Goal: Register for event/course

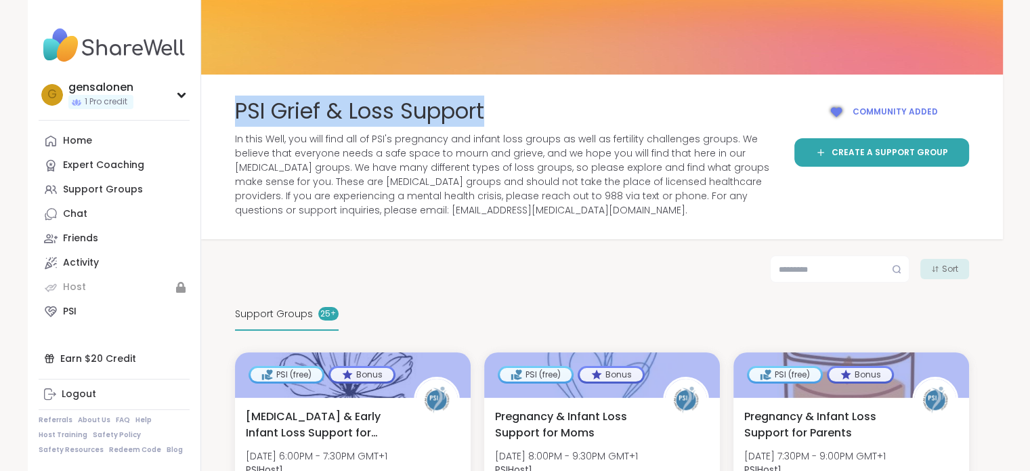
click at [231, 118] on div "PSI Grief & Loss Support In this Well, you will find all of PSI's pregnancy and…" at bounding box center [602, 156] width 802 height 121
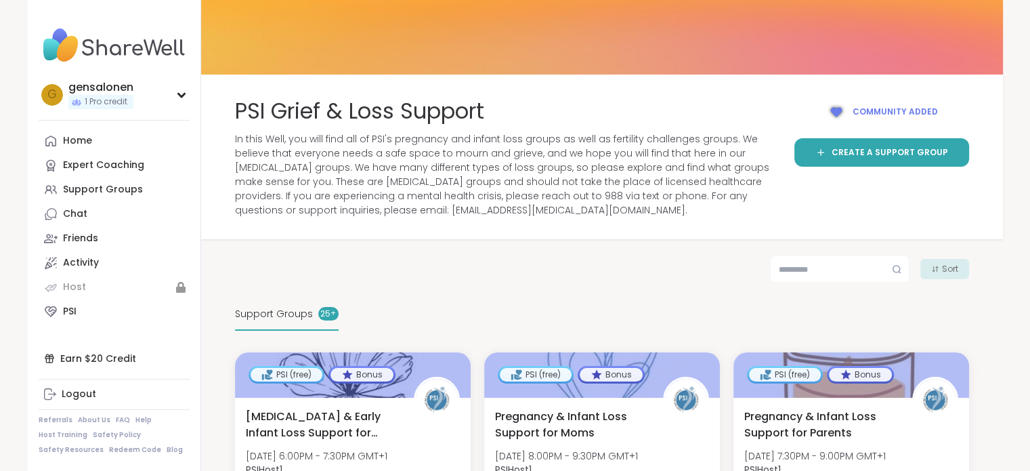
click at [417, 194] on span "In this Well, you will find all of PSI's pregnancy and infant loss groups as we…" at bounding box center [506, 174] width 543 height 85
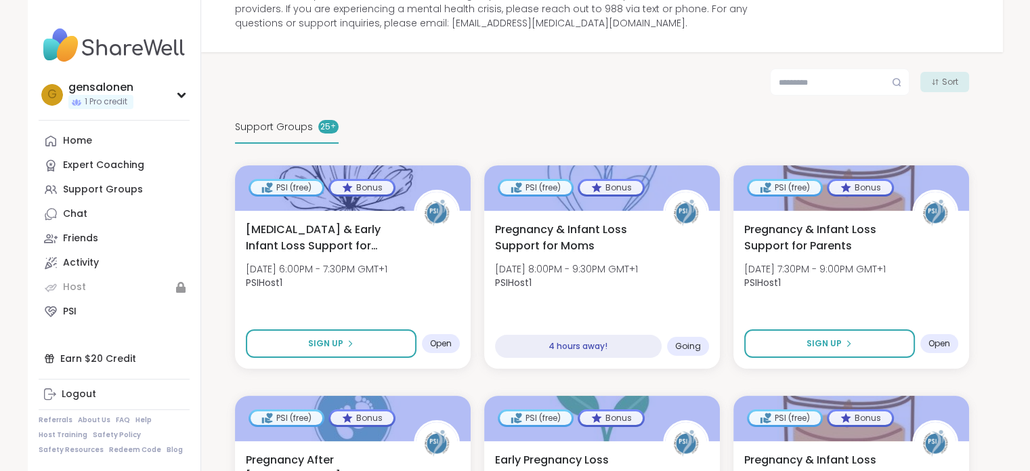
scroll to position [203, 0]
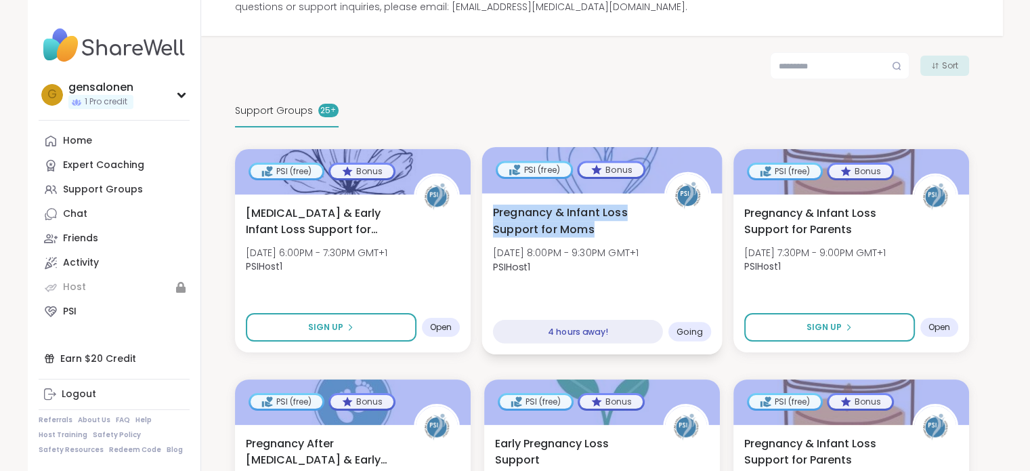
drag, startPoint x: 615, startPoint y: 222, endPoint x: 488, endPoint y: 212, distance: 127.7
click at [488, 212] on div "Pregnancy & Infant Loss Support for Moms [DATE] 8:00PM - 9:30PM GMT+1 PSIHost1 …" at bounding box center [601, 273] width 240 height 161
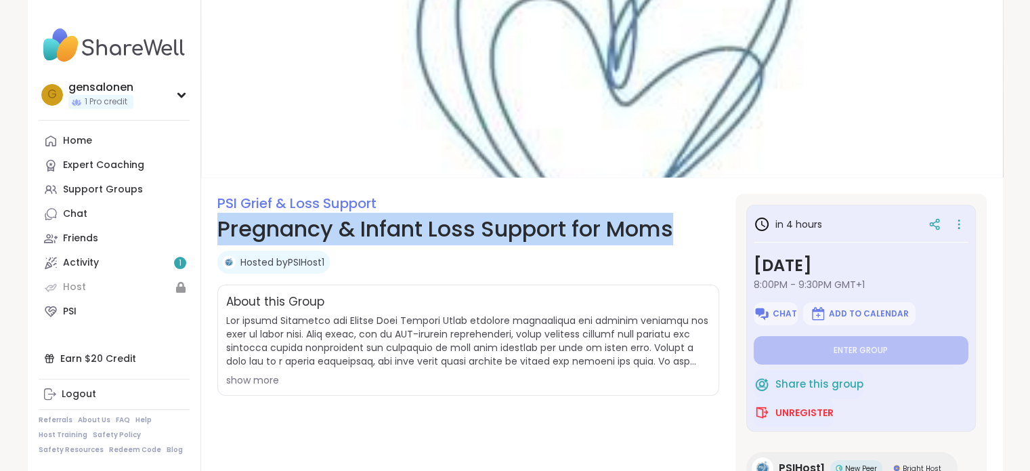
click at [211, 226] on section "PSI Grief & Loss Support Pregnancy & Infant Loss Support for Moms Hosted by PSI…" at bounding box center [602, 419] width 802 height 450
